Goal: Information Seeking & Learning: Check status

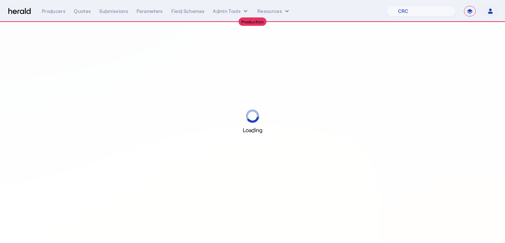
select select "pfm_h3db_crc"
select select "**********"
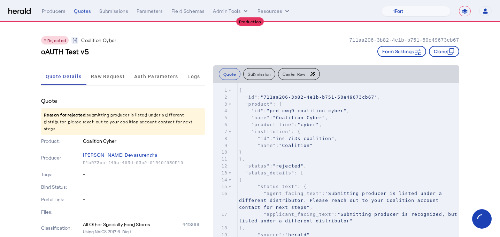
click at [171, 37] on div "Rejected Coalition Cyber 711aa206-3b82-4e1b-b751-50e49673cb67" at bounding box center [250, 40] width 418 height 8
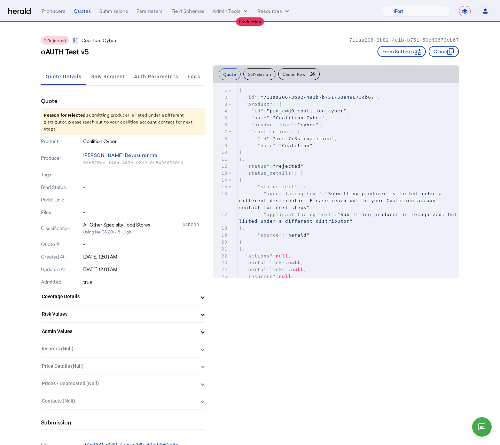
click at [165, 39] on div "Rejected Coalition Cyber 711aa206-3b82-4e1b-b751-50e49673cb67" at bounding box center [250, 40] width 418 height 8
click at [104, 70] on span "Raw Request" at bounding box center [108, 76] width 34 height 17
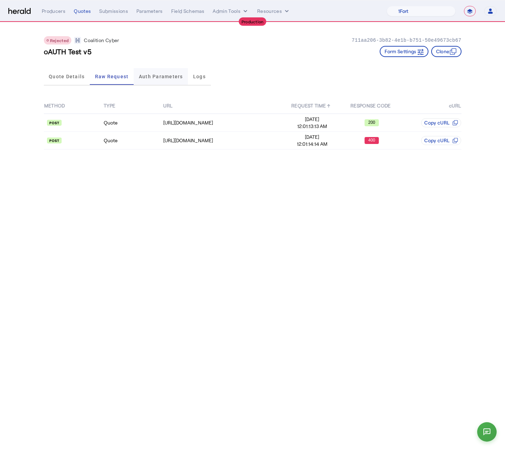
click at [164, 74] on span "Auth Parameters" at bounding box center [161, 76] width 44 height 5
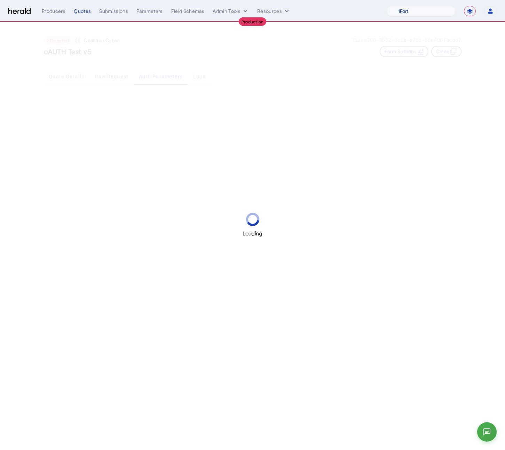
click at [76, 85] on div "Loading" at bounding box center [252, 225] width 505 height 450
click at [67, 81] on div "Loading" at bounding box center [252, 225] width 505 height 450
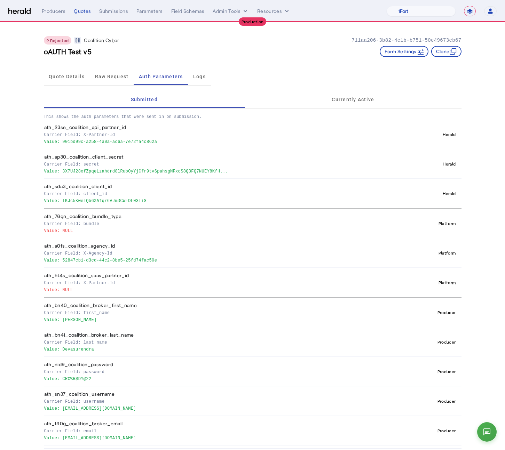
click at [73, 75] on span "Quote Details" at bounding box center [67, 76] width 36 height 5
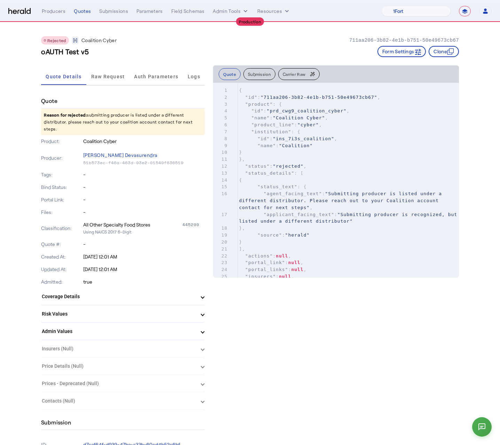
click at [158, 48] on div "oAUTH Test v5 Form Settings Clone" at bounding box center [250, 51] width 418 height 11
click at [130, 54] on div "oAUTH Test v5 Form Settings Clone" at bounding box center [250, 51] width 418 height 11
click at [81, 10] on div "Quotes" at bounding box center [82, 11] width 17 height 7
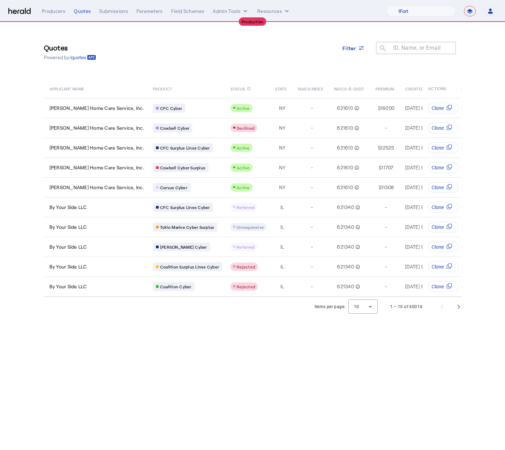
click at [270, 56] on div "Quotes Powered by /quotes Filter ID, Name, or Email search" at bounding box center [253, 51] width 418 height 31
click at [361, 53] on span at bounding box center [353, 48] width 33 height 17
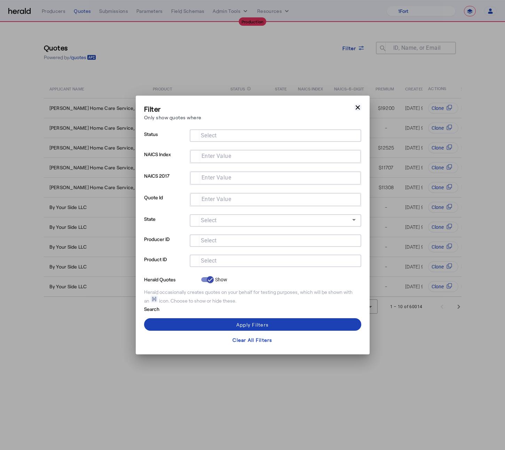
click at [359, 107] on icon "button" at bounding box center [357, 107] width 7 height 7
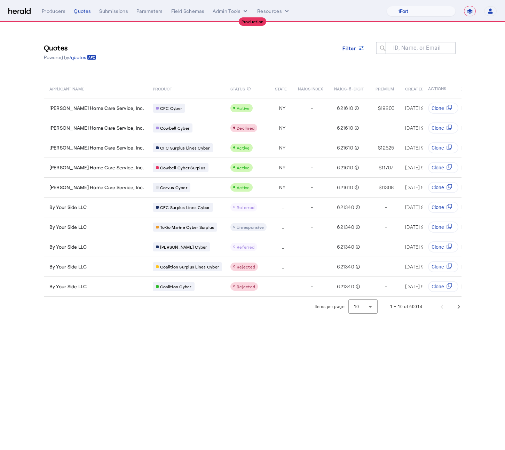
click at [320, 66] on div "Quotes Powered by /quotes Filter ID, Name, or Email search" at bounding box center [253, 51] width 418 height 31
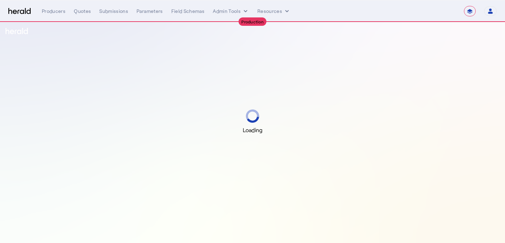
select select "**********"
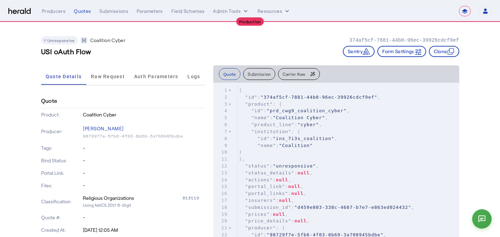
click at [203, 45] on div "Unresponsive Coalition Cyber 374af5cf-7881-44b0-96ec-39926cdcf9ef USI oAuth Flo…" at bounding box center [250, 43] width 418 height 43
drag, startPoint x: 175, startPoint y: 44, endPoint x: 154, endPoint y: 44, distance: 21.2
click at [175, 45] on div "Unresponsive Coalition Cyber 374af5cf-7881-44b0-96ec-39926cdcf9ef USI oAuth Flo…" at bounding box center [250, 43] width 418 height 43
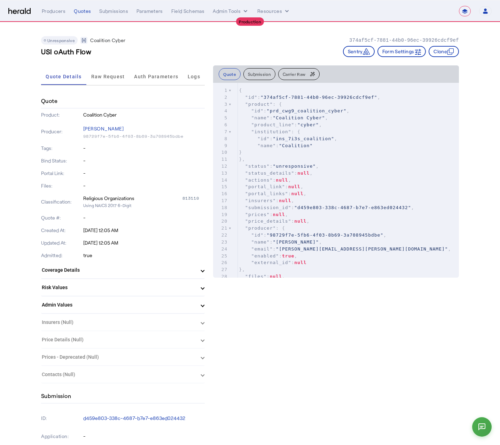
click at [199, 35] on div "Unresponsive Coalition Cyber 374af5cf-7881-44b0-96ec-39926cdcf9ef USI oAuth Flo…" at bounding box center [250, 43] width 418 height 43
click at [201, 45] on div "Unresponsive Coalition Cyber 374af5cf-7881-44b0-96ec-39926cdcf9ef USI oAuth Flo…" at bounding box center [250, 43] width 418 height 43
click at [31, 9] on div "**********" at bounding box center [249, 11] width 483 height 10
click at [29, 9] on img at bounding box center [19, 11] width 22 height 7
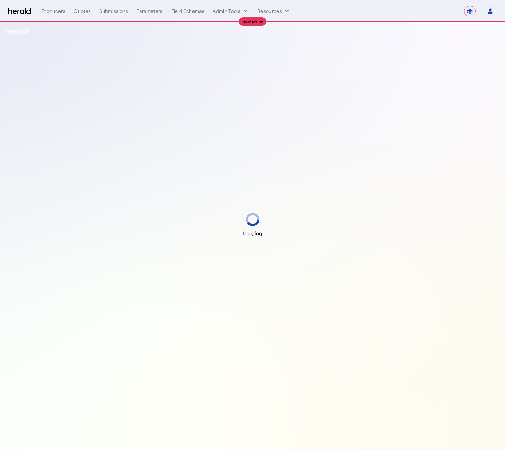
click at [24, 48] on div "Loading" at bounding box center [252, 225] width 505 height 450
